Goal: Information Seeking & Learning: Find specific fact

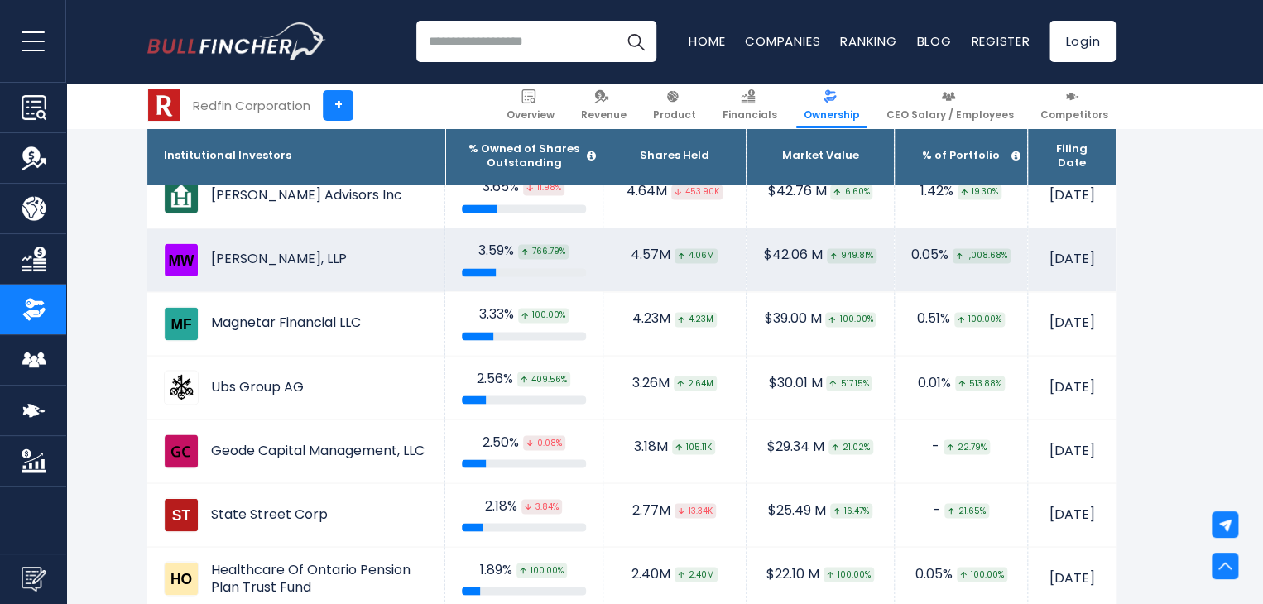
scroll to position [993, 0]
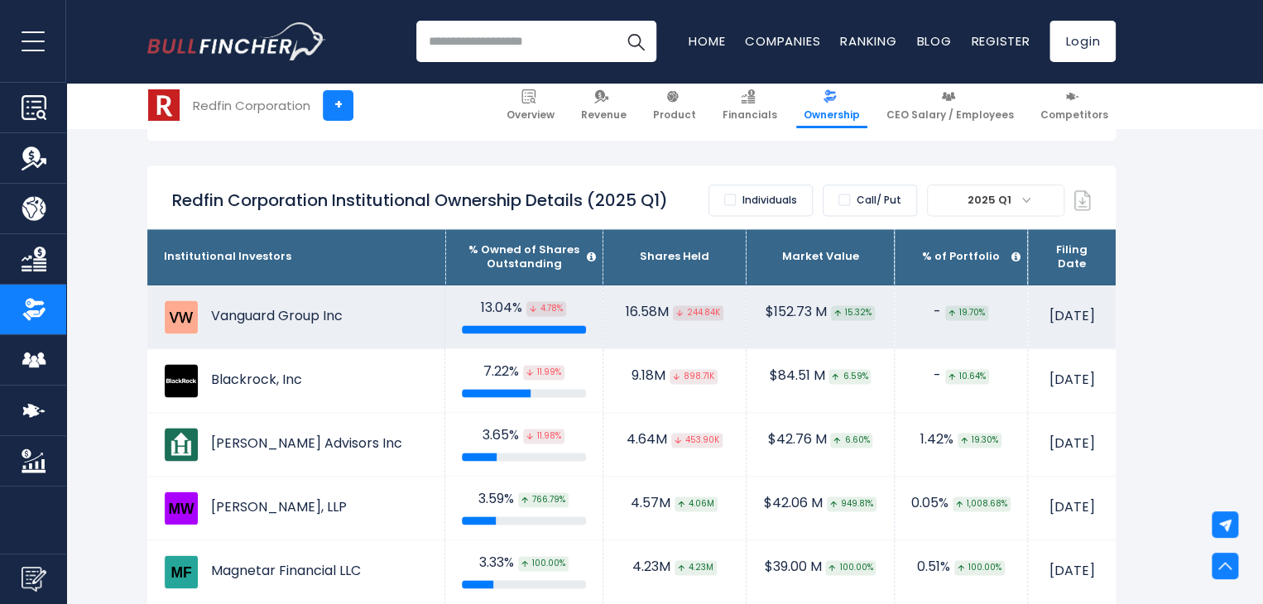
drag, startPoint x: 213, startPoint y: 325, endPoint x: 348, endPoint y: 325, distance: 135.8
click at [348, 325] on td "Vanguard Group Inc" at bounding box center [296, 317] width 298 height 63
click at [354, 320] on td "Vanguard Group Inc" at bounding box center [296, 317] width 298 height 63
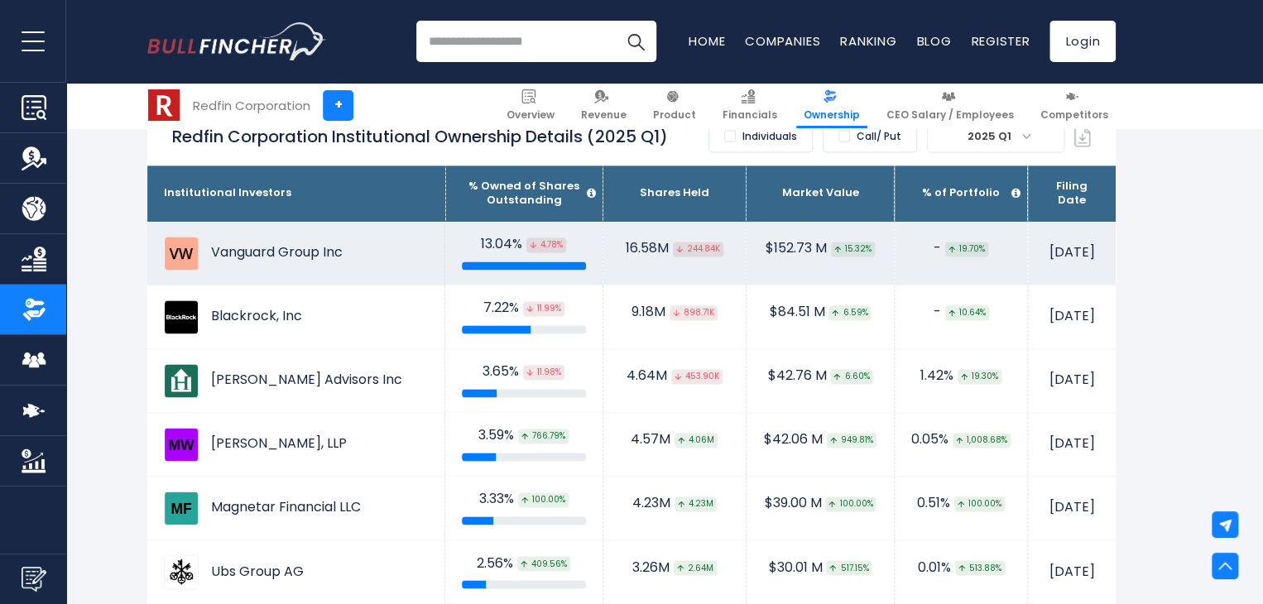
scroll to position [1076, 0]
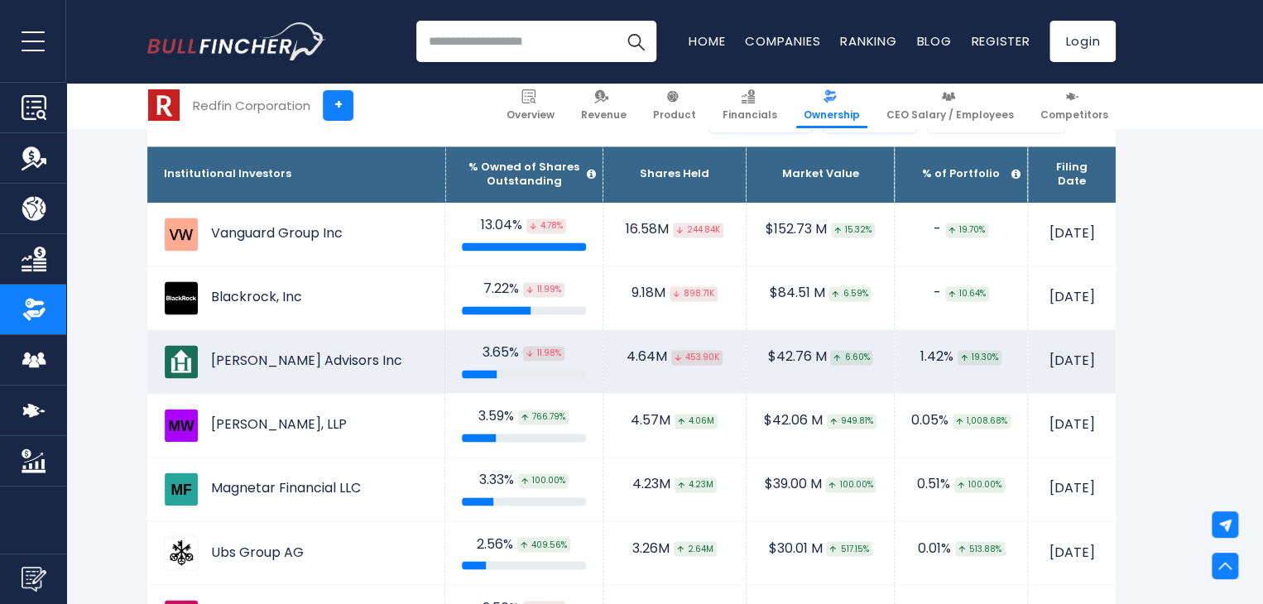
drag, startPoint x: 211, startPoint y: 372, endPoint x: 356, endPoint y: 365, distance: 145.1
click at [354, 367] on td "[PERSON_NAME] Advisors Inc" at bounding box center [296, 361] width 298 height 63
copy td "[PERSON_NAME] Advisors Inc"
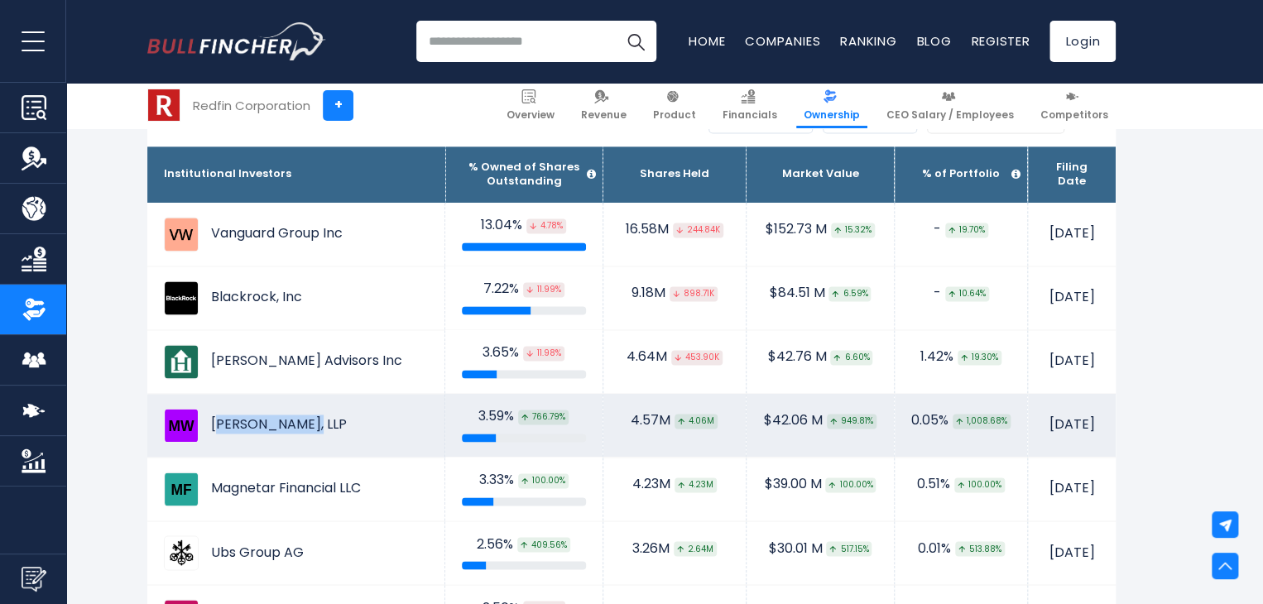
copy td "[PERSON_NAME]"
drag, startPoint x: 219, startPoint y: 431, endPoint x: 307, endPoint y: 429, distance: 87.8
click at [307, 429] on td "[PERSON_NAME], LLP" at bounding box center [296, 425] width 298 height 63
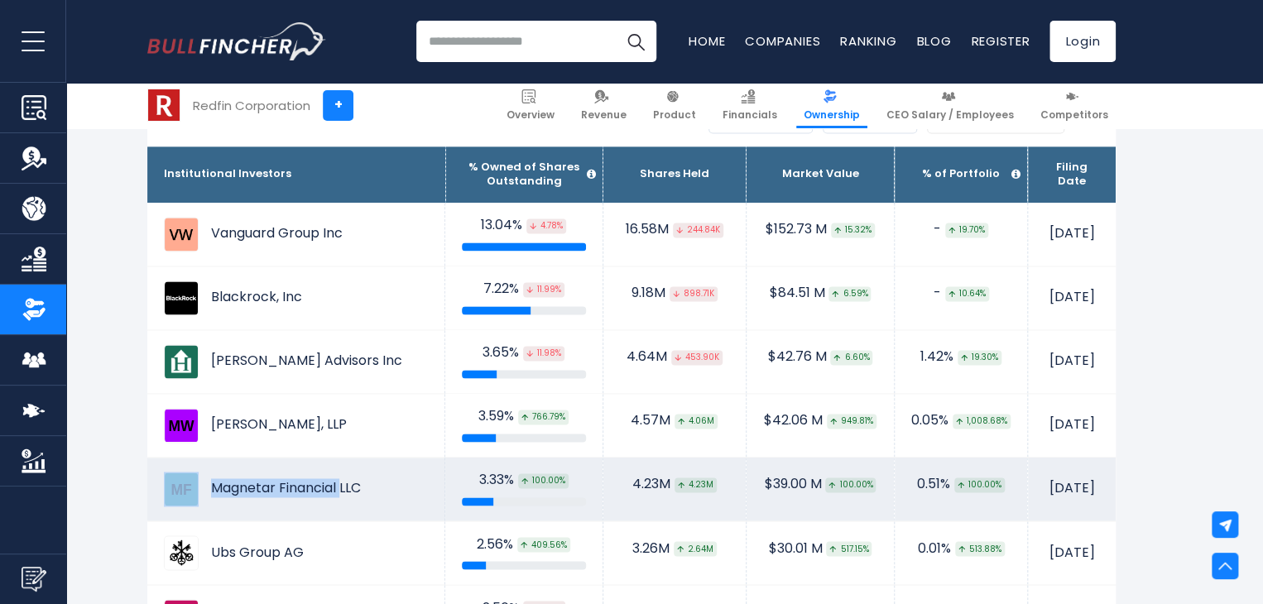
copy td "Magnetar Financial"
drag, startPoint x: 211, startPoint y: 494, endPoint x: 339, endPoint y: 491, distance: 127.5
click at [339, 491] on td "Magnetar Financial LLC" at bounding box center [296, 489] width 298 height 63
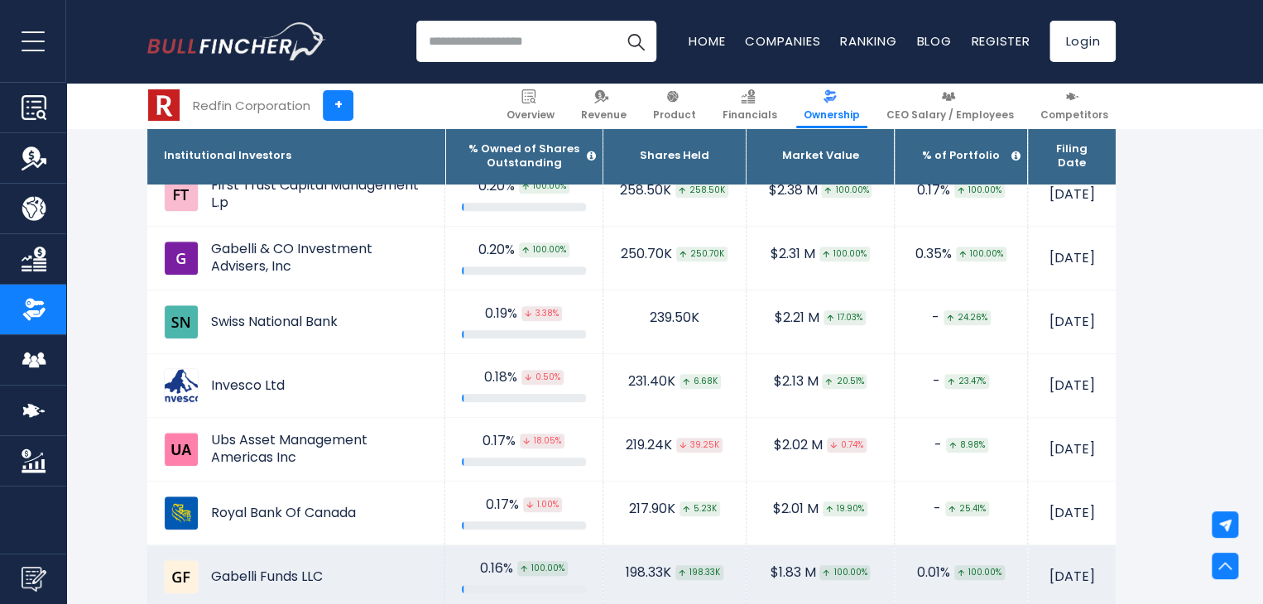
scroll to position [3622, 0]
